Goal: Find specific page/section: Find specific page/section

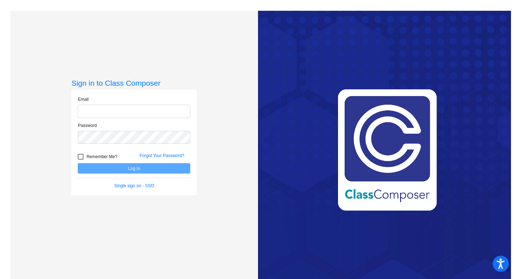
type input "[EMAIL_ADDRESS][DOMAIN_NAME]"
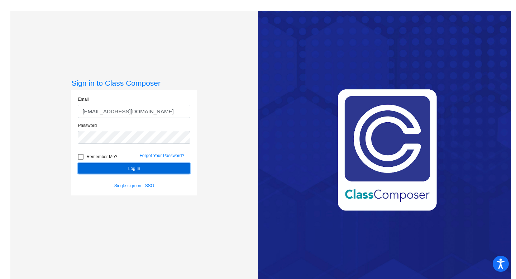
click at [116, 168] on button "Log In" at bounding box center [134, 168] width 113 height 10
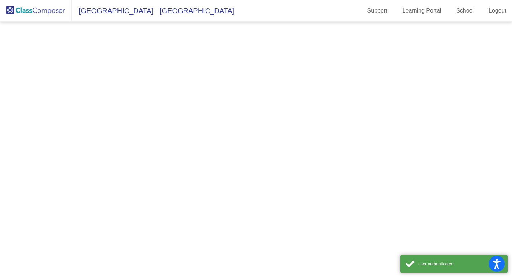
click at [116, 168] on mat-sidenav-content at bounding box center [256, 150] width 512 height 257
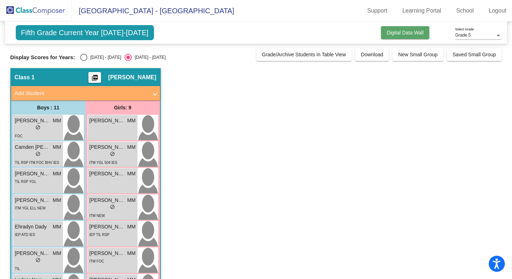
click at [393, 38] on button "Digital Data Wall" at bounding box center [405, 32] width 48 height 13
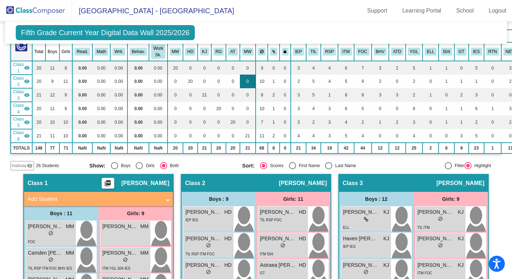
scroll to position [651, 0]
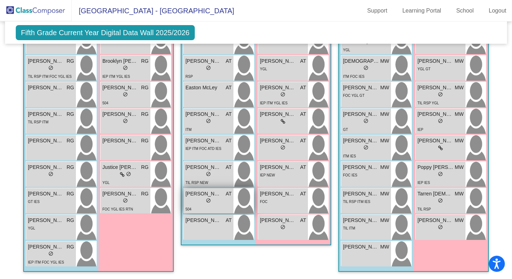
click at [205, 205] on div "504" at bounding box center [209, 209] width 46 height 8
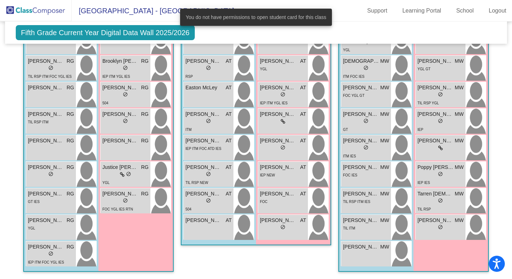
click at [211, 257] on div "Class 5 picture_as_pdf [PERSON_NAME] Add Student First Name Last Name Student I…" at bounding box center [256, 110] width 151 height 335
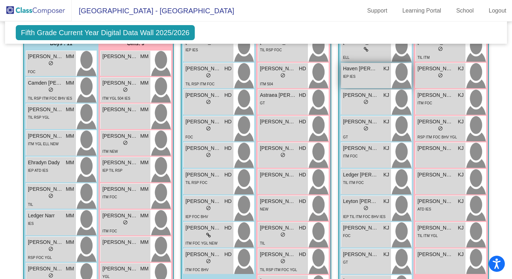
scroll to position [209, 0]
